Goal: Task Accomplishment & Management: Complete application form

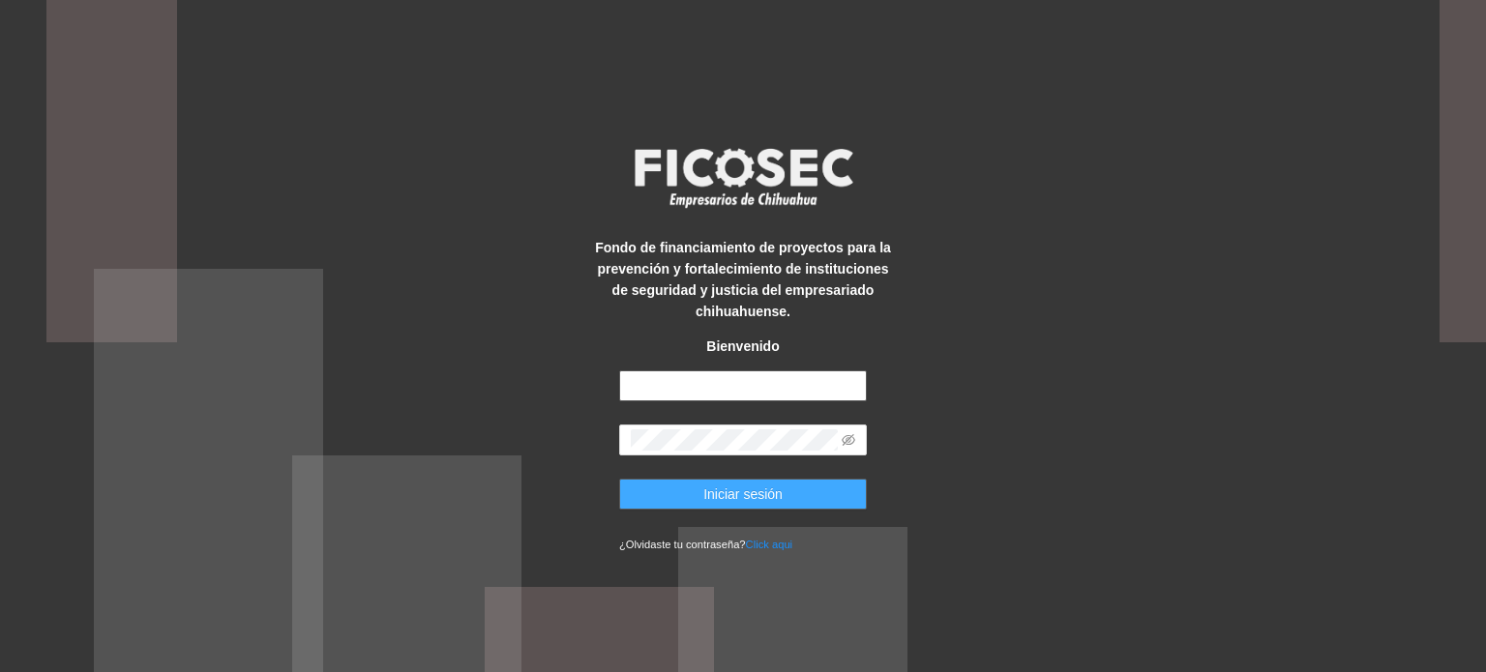
type input "**********"
click at [731, 490] on span "Iniciar sesión" at bounding box center [742, 494] width 79 height 21
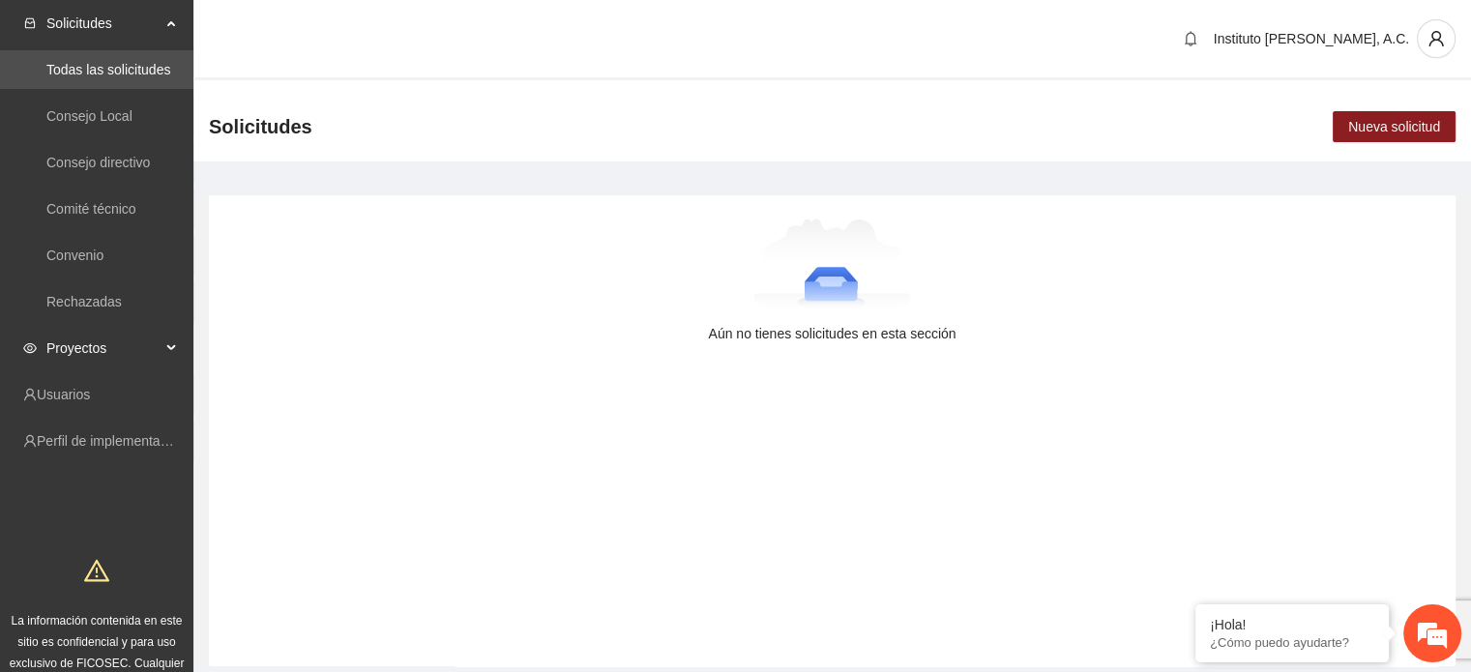
click at [45, 352] on div "Proyectos" at bounding box center [96, 348] width 193 height 39
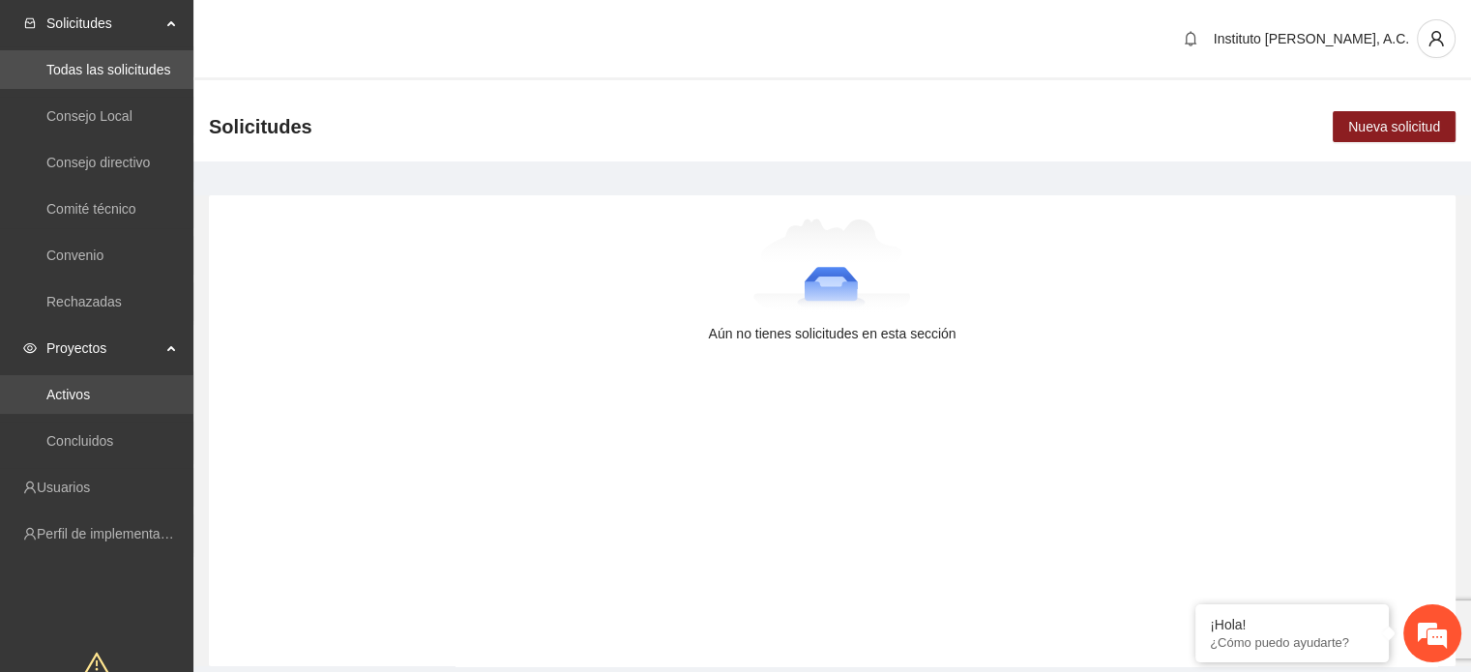
click at [69, 401] on link "Activos" at bounding box center [68, 394] width 44 height 15
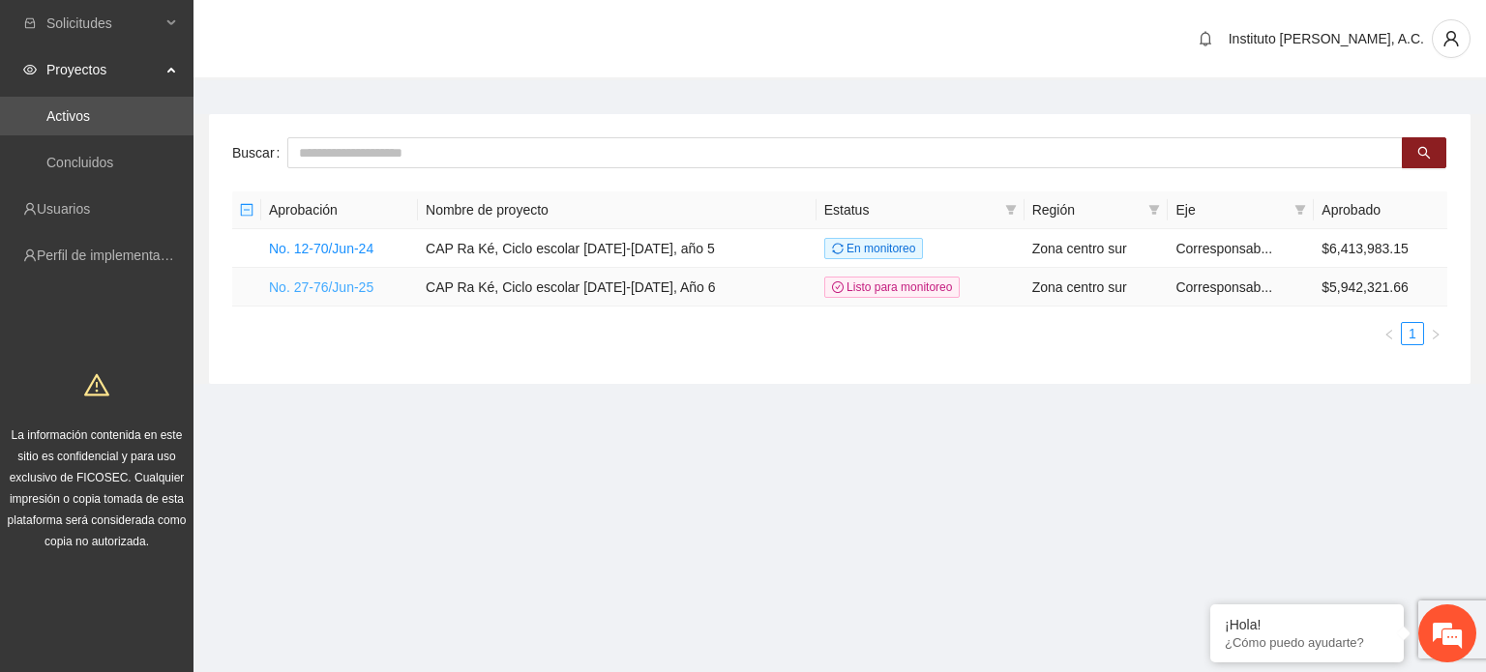
click at [337, 290] on link "No. 27-76/Jun-25" at bounding box center [321, 287] width 104 height 15
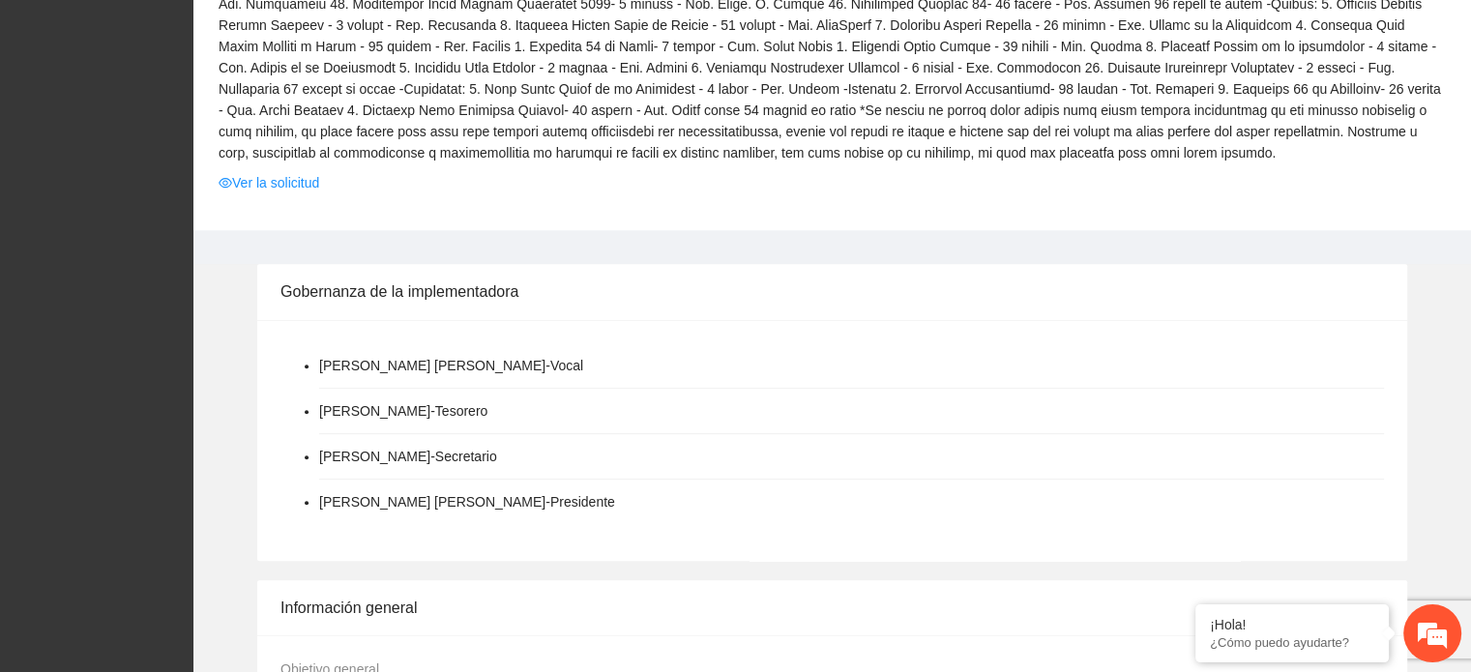
scroll to position [871, 0]
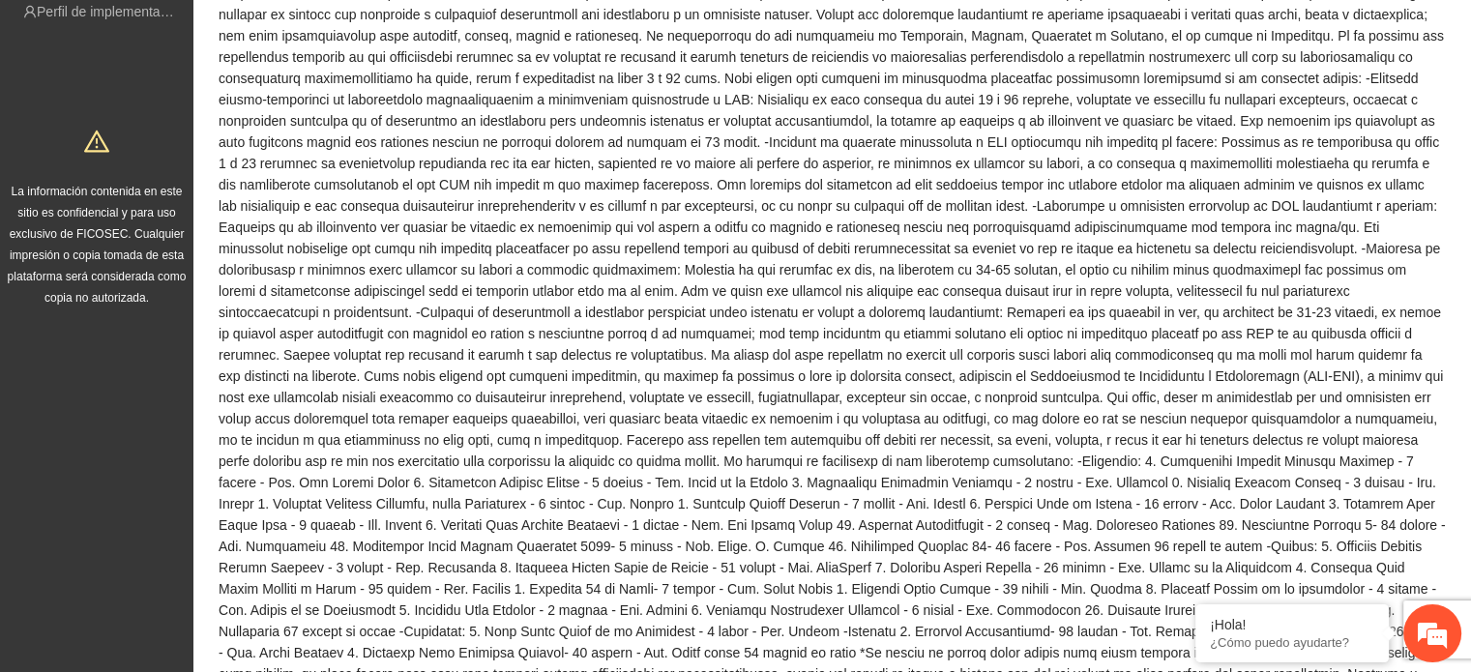
scroll to position [387, 0]
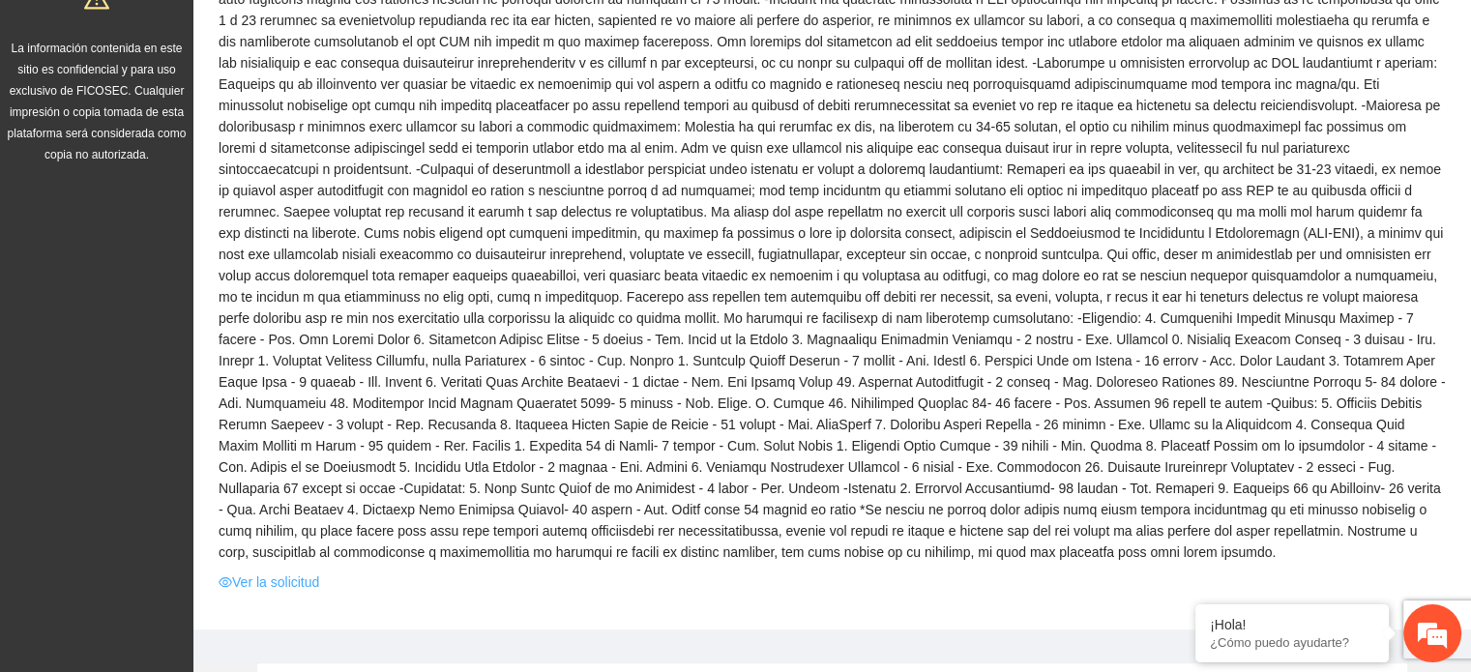
click at [248, 581] on link "Ver la solicitud" at bounding box center [269, 582] width 101 height 21
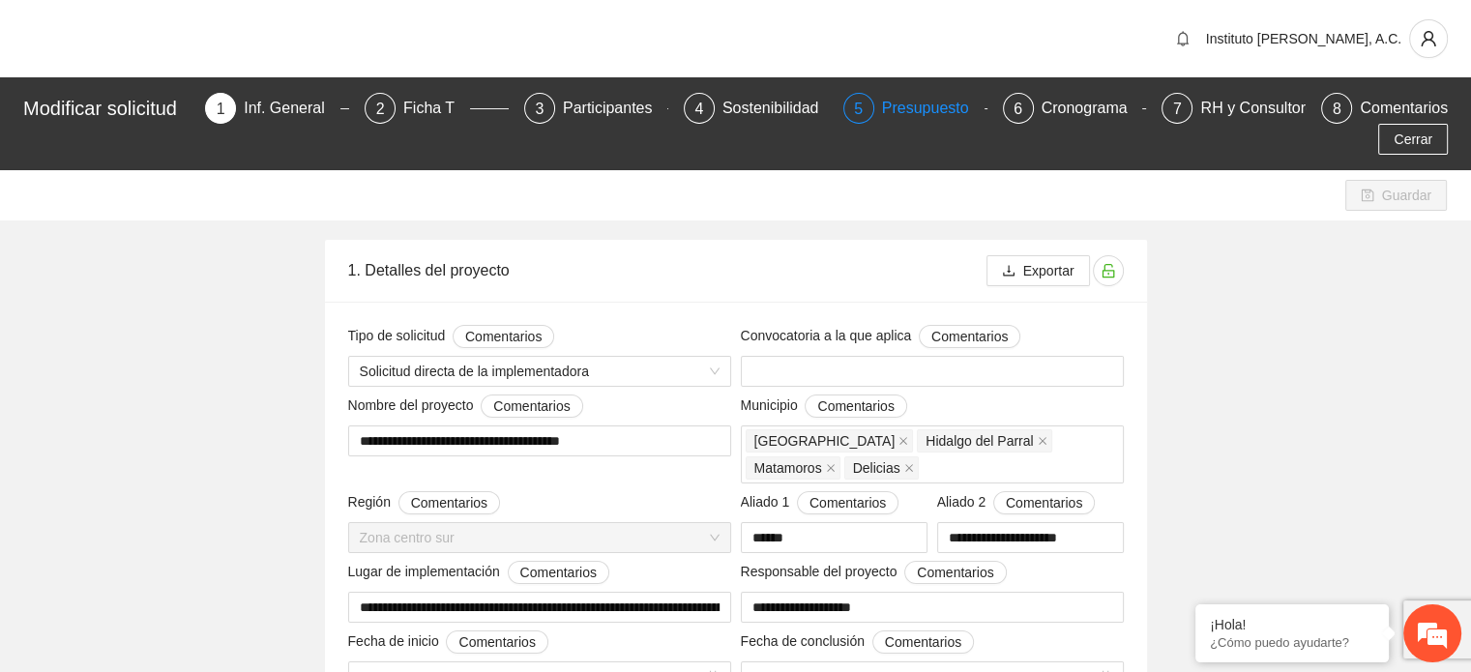
click at [907, 107] on div "Presupuesto" at bounding box center [933, 108] width 103 height 31
